Goal: Task Accomplishment & Management: Manage account settings

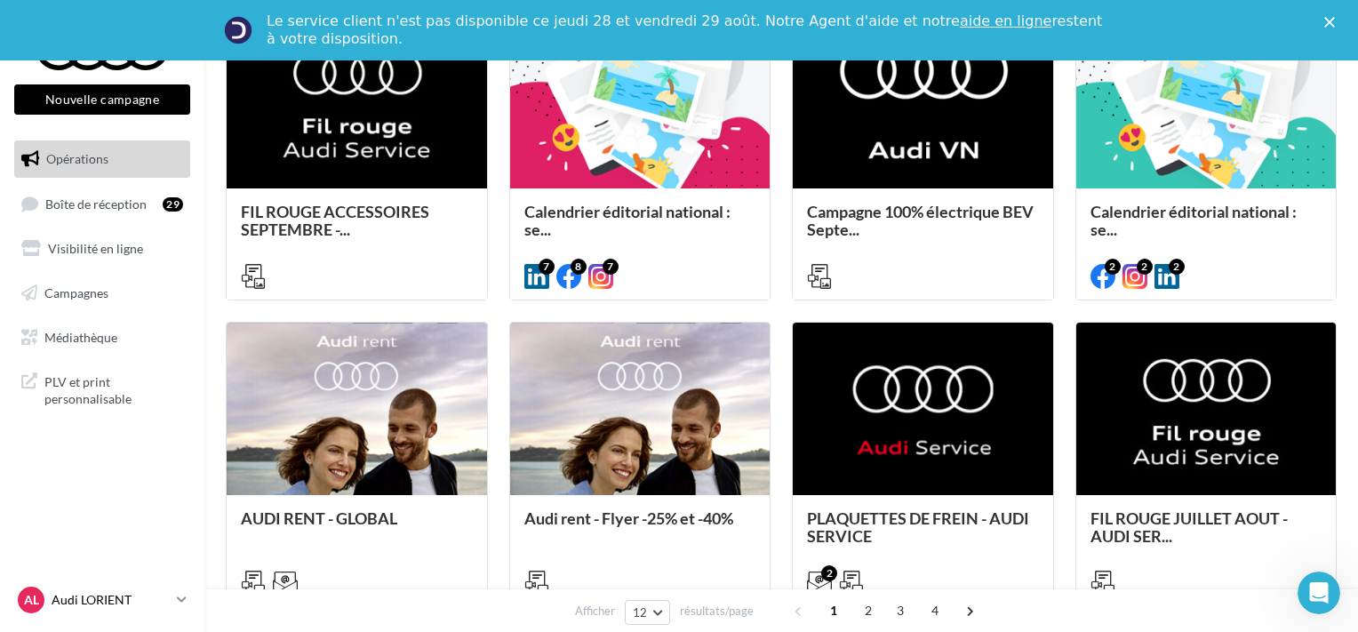
click at [143, 598] on p "Audi LORIENT" at bounding box center [111, 600] width 118 height 18
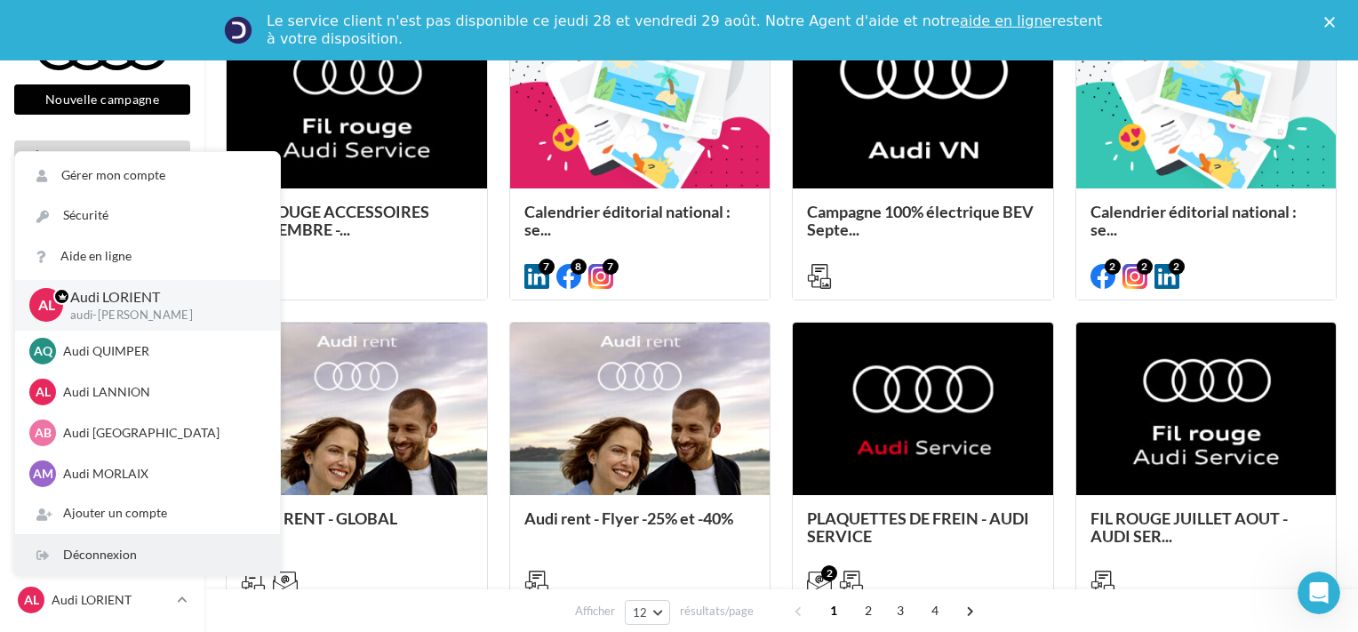
click at [115, 563] on div "Déconnexion" at bounding box center [147, 555] width 265 height 40
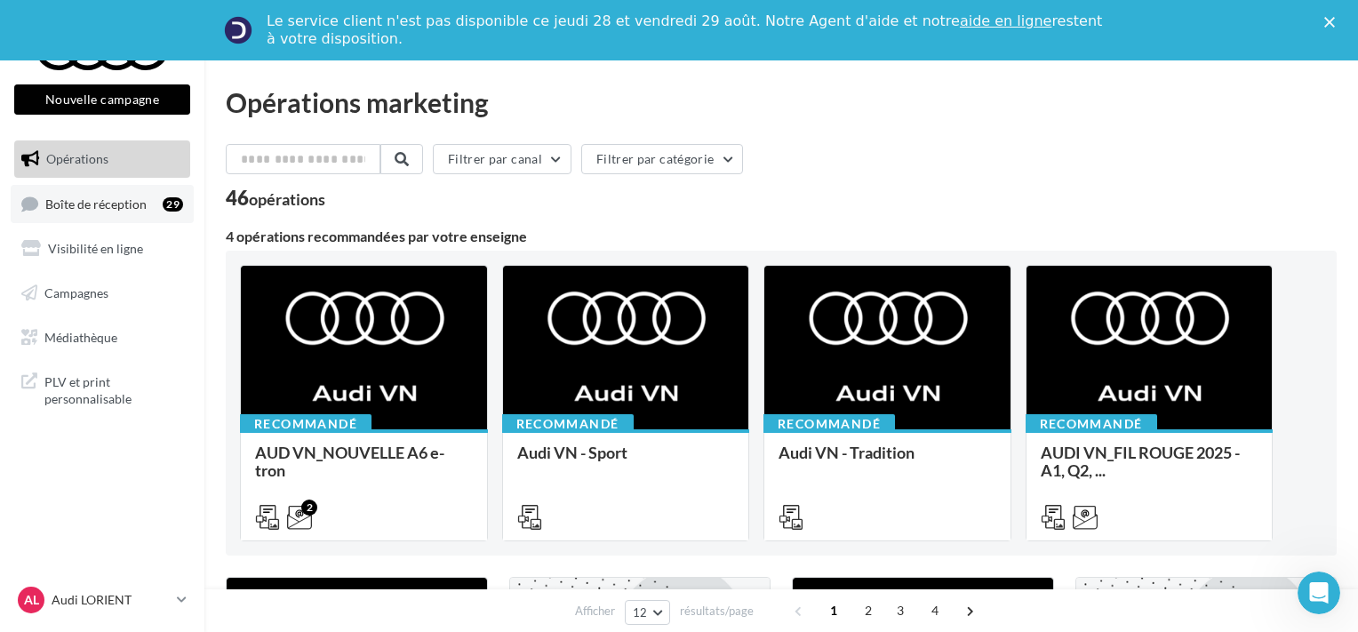
click at [116, 208] on span "Boîte de réception" at bounding box center [95, 203] width 101 height 15
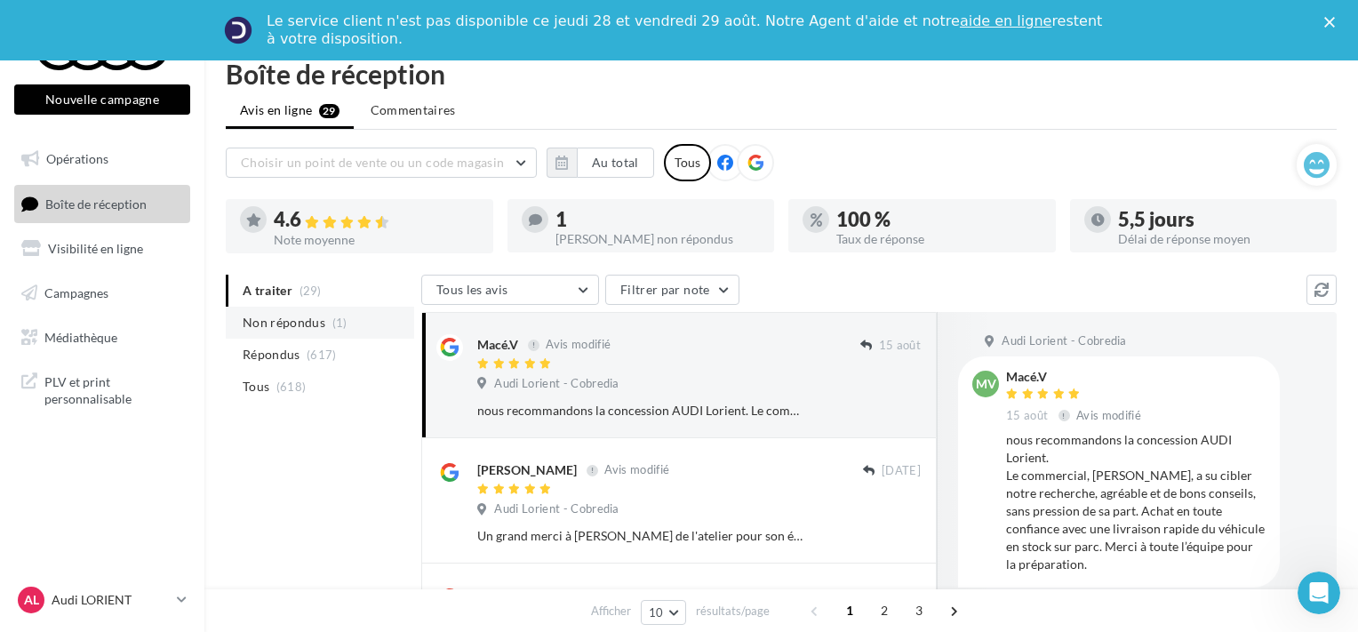
click at [304, 320] on span "Non répondus" at bounding box center [284, 323] width 83 height 18
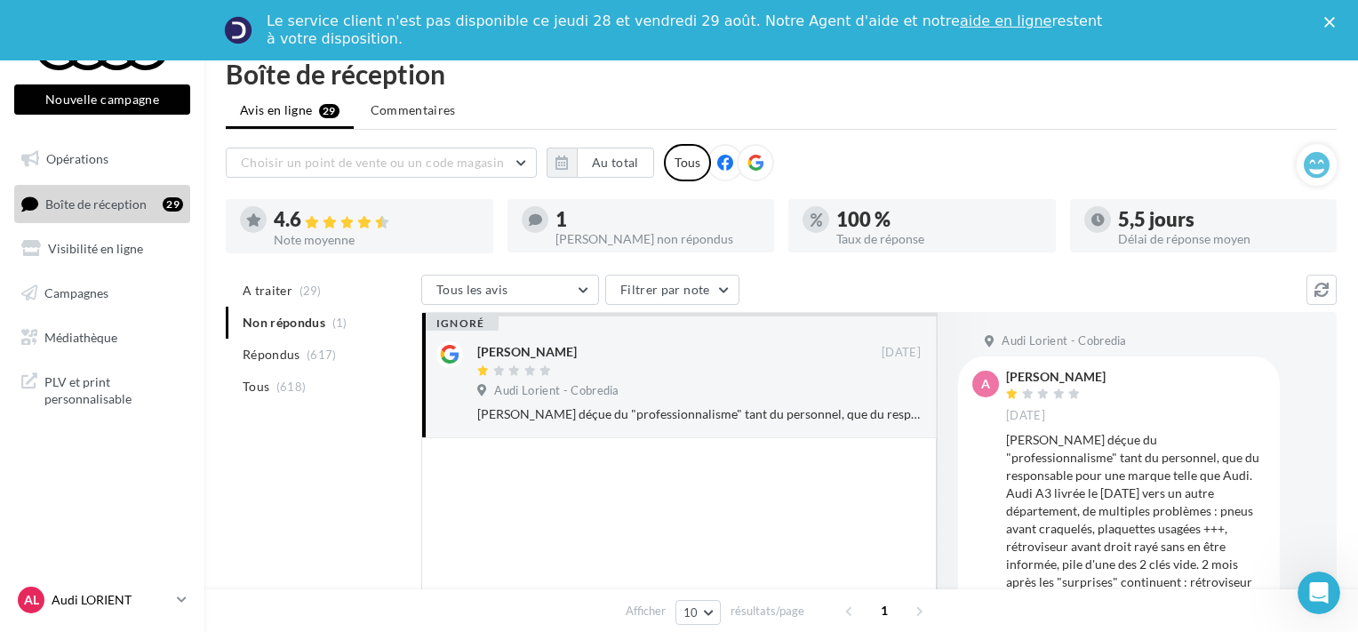
click at [110, 592] on p "Audi LORIENT" at bounding box center [111, 600] width 118 height 18
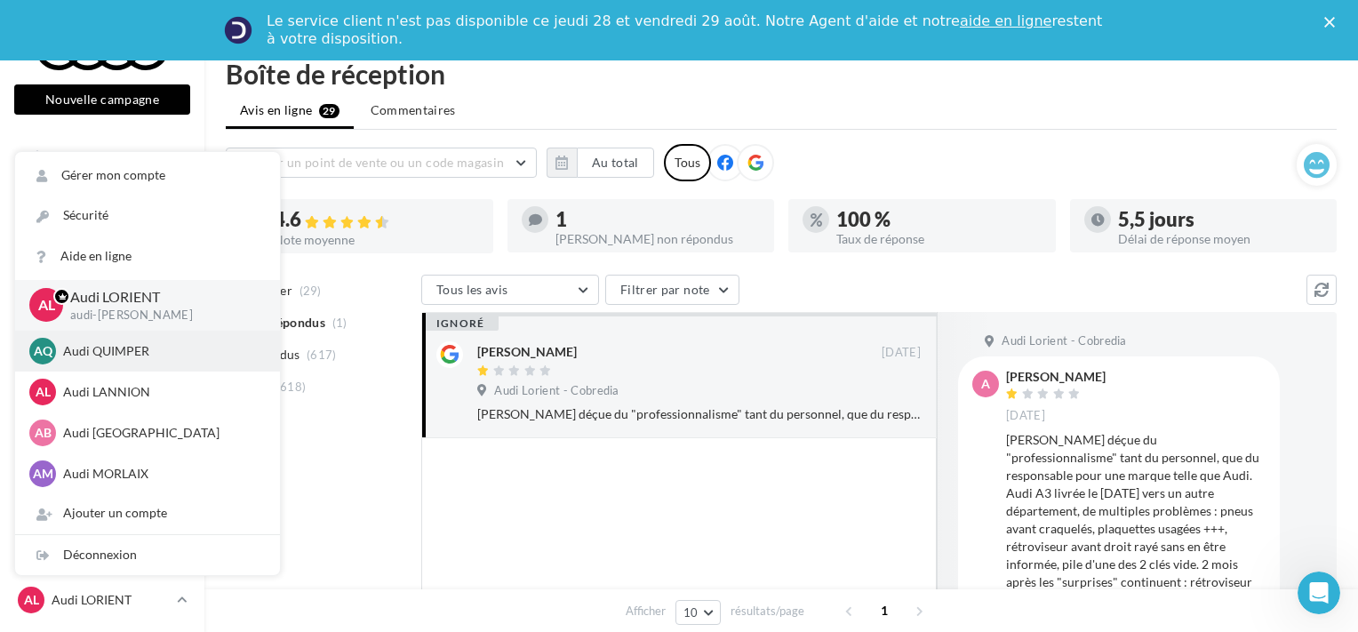
click at [132, 351] on p "Audi QUIMPER" at bounding box center [161, 351] width 196 height 18
